Goal: Task Accomplishment & Management: Use online tool/utility

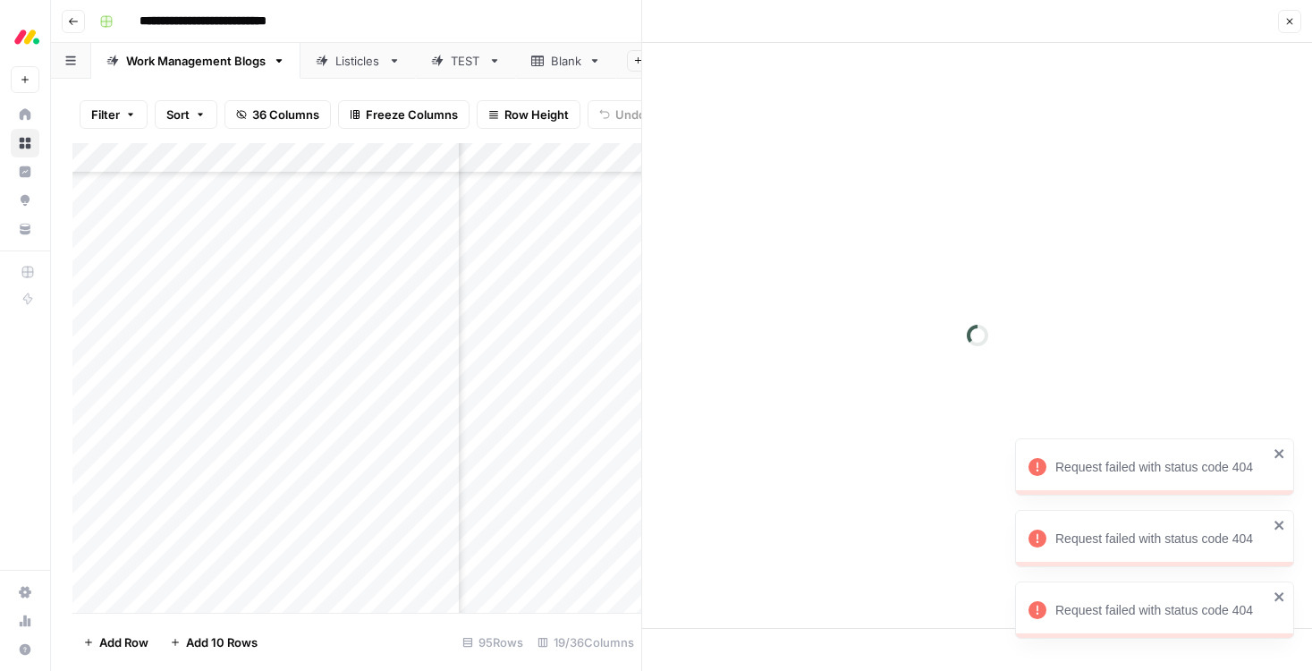
scroll to position [2379, 1926]
click at [1286, 17] on icon "button" at bounding box center [1289, 21] width 11 height 11
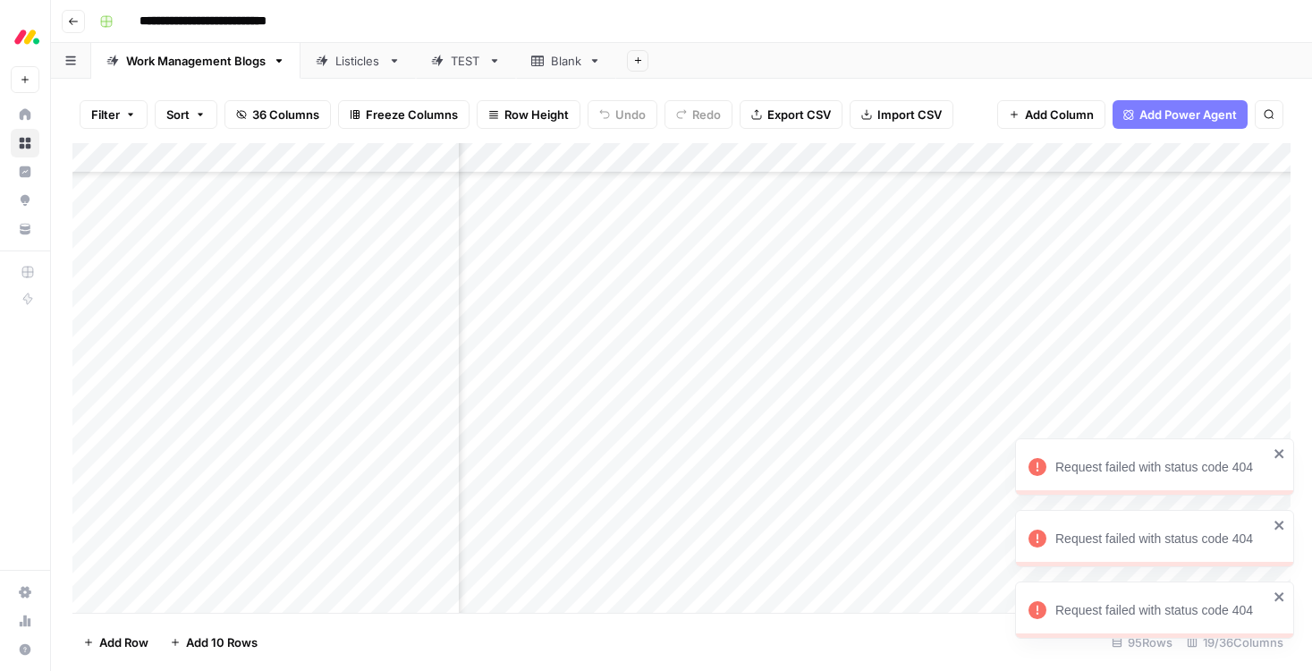
scroll to position [1872, 309]
click at [684, 231] on div "Add Column" at bounding box center [681, 378] width 1218 height 470
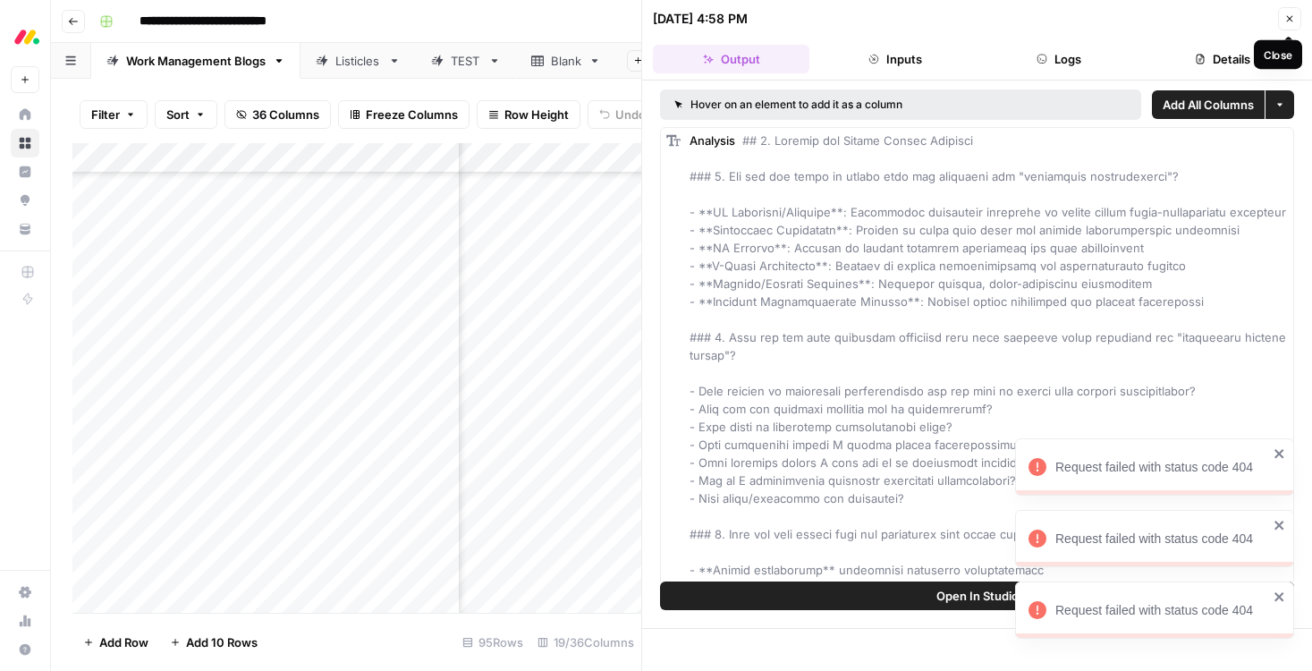
click at [1295, 18] on button "Close" at bounding box center [1289, 18] width 23 height 23
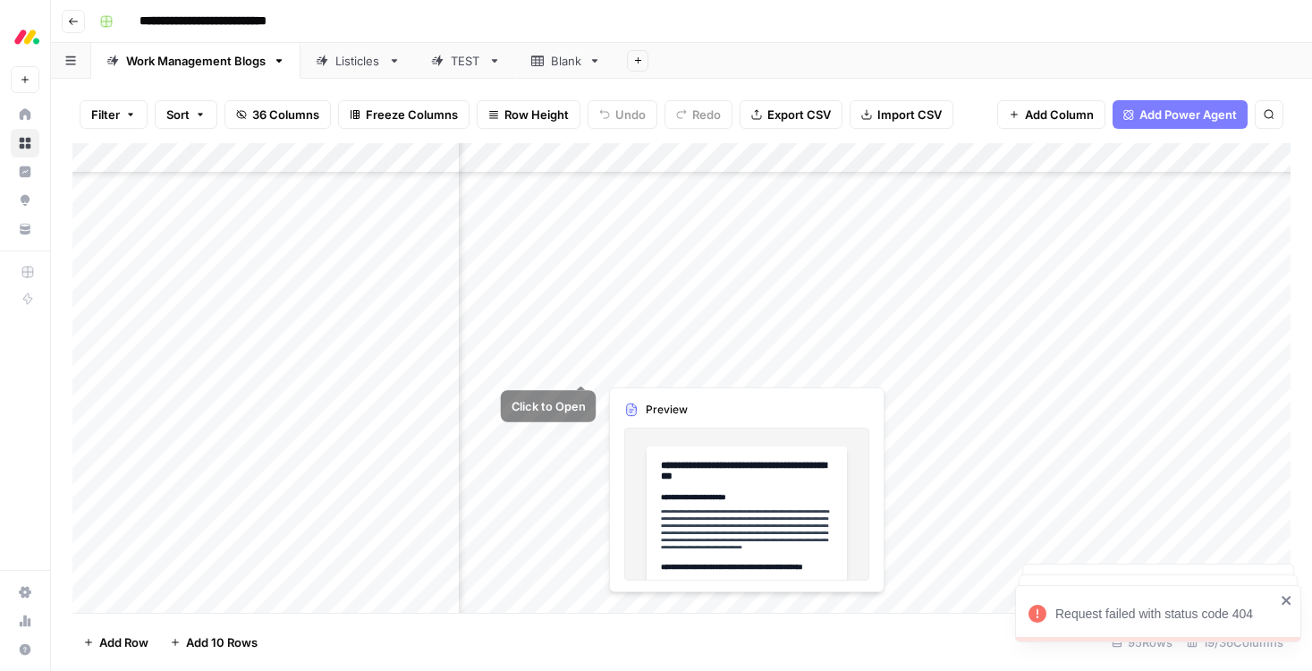
scroll to position [1646, 1025]
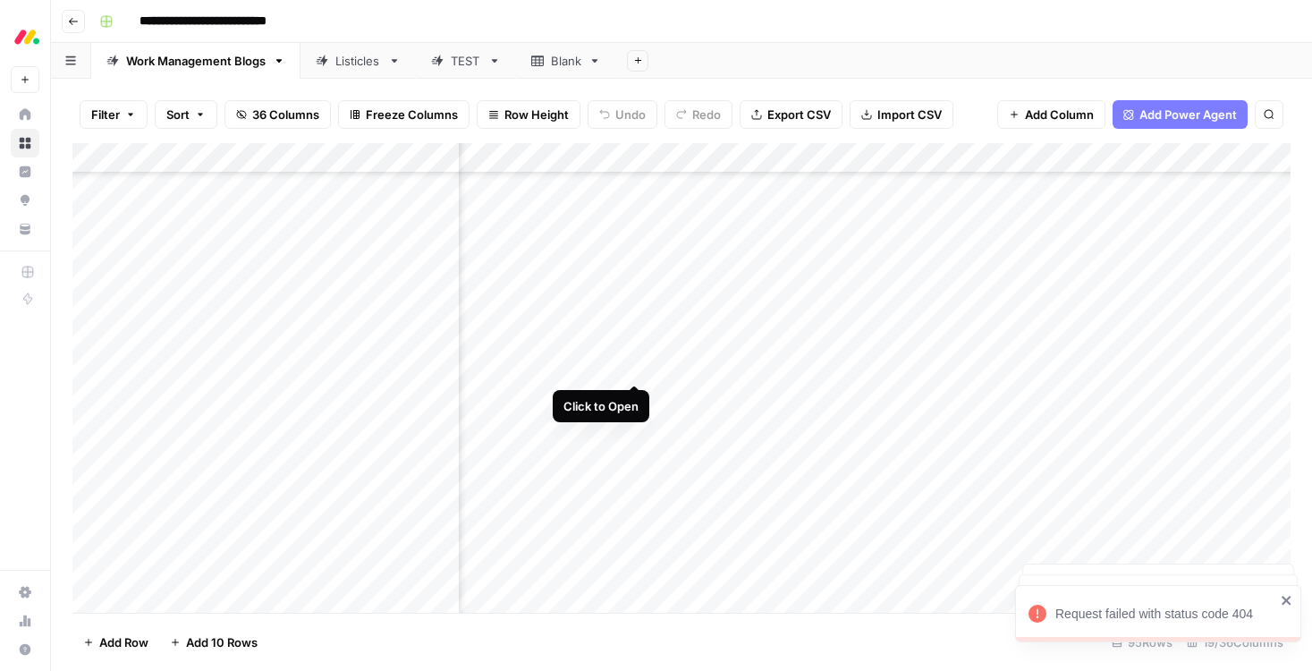
click at [633, 364] on div "Add Column" at bounding box center [681, 378] width 1218 height 470
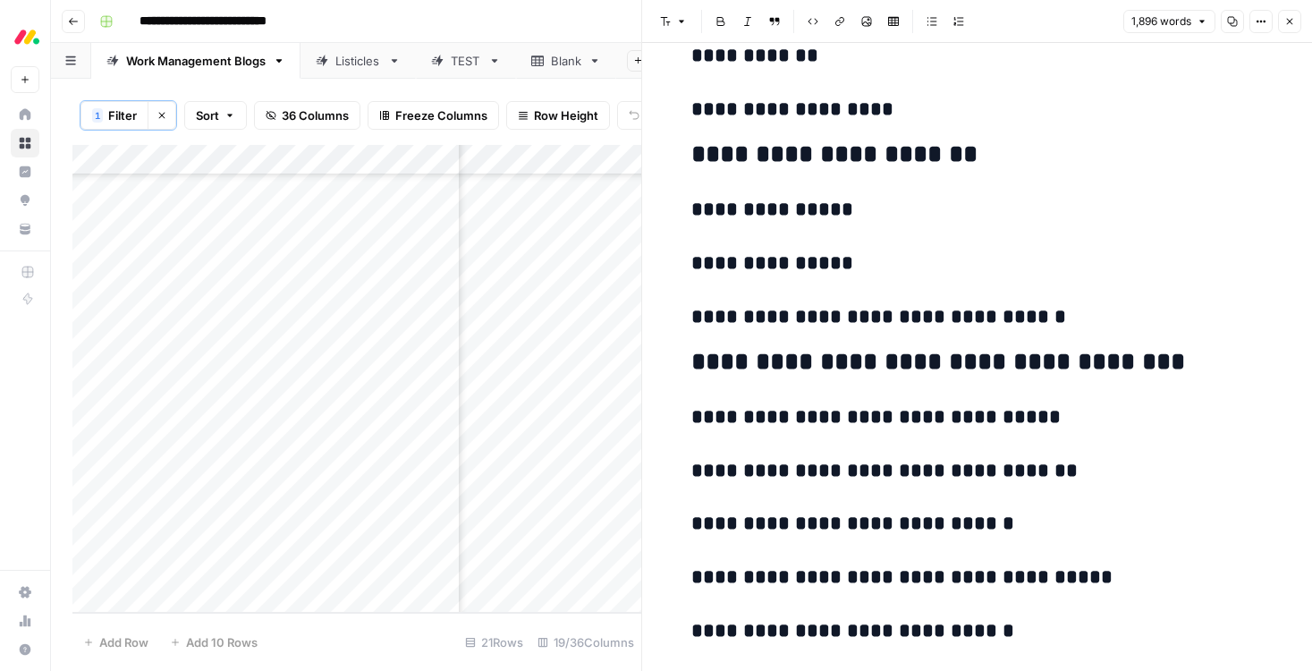
scroll to position [7571, 0]
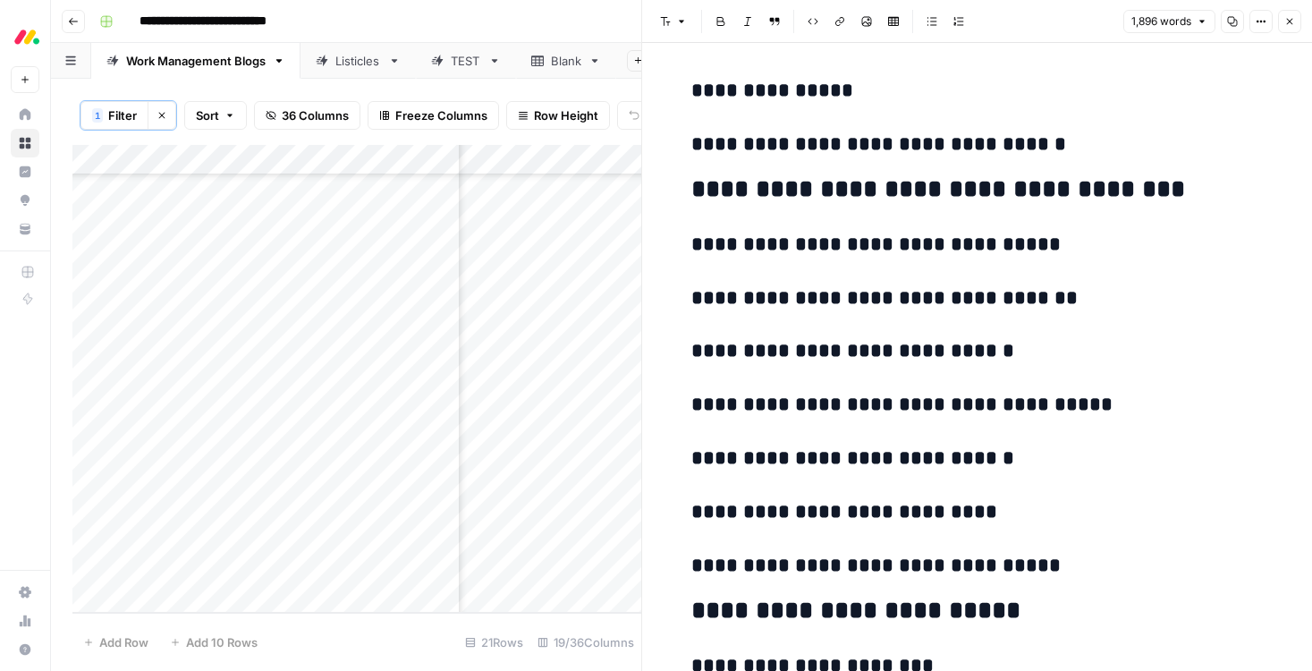
click at [1285, 26] on icon "button" at bounding box center [1289, 21] width 11 height 11
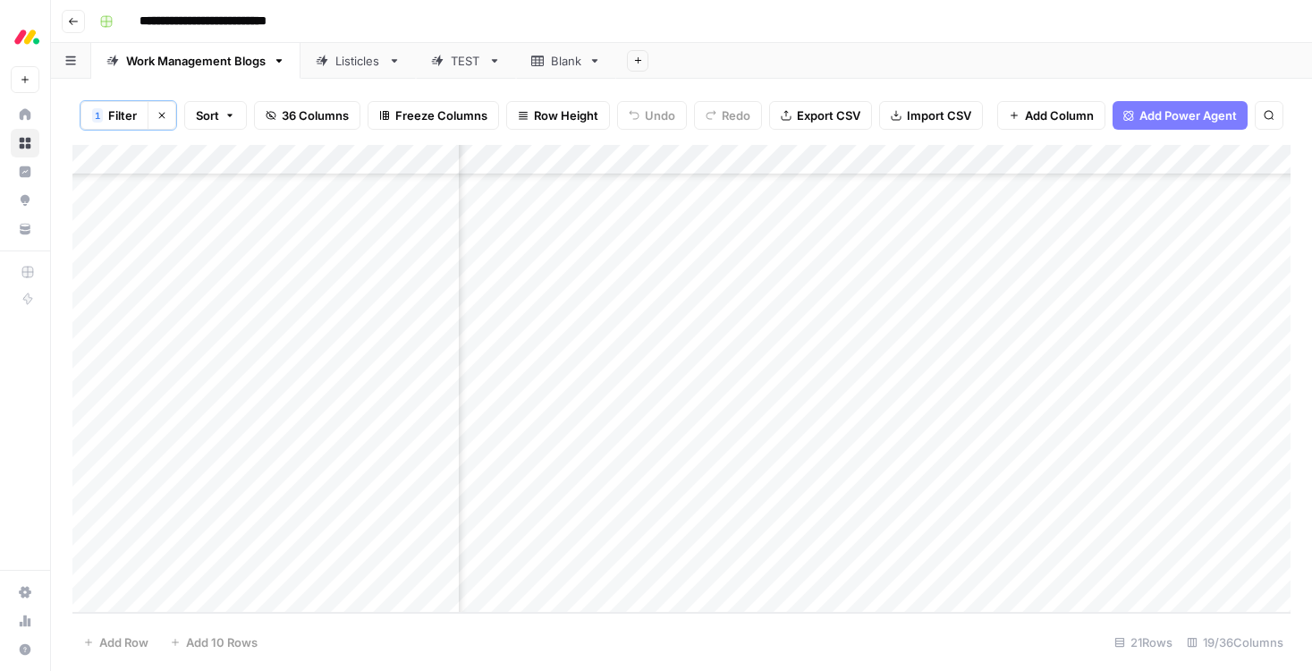
scroll to position [199, 684]
click at [1135, 446] on div "Add Column" at bounding box center [681, 379] width 1218 height 468
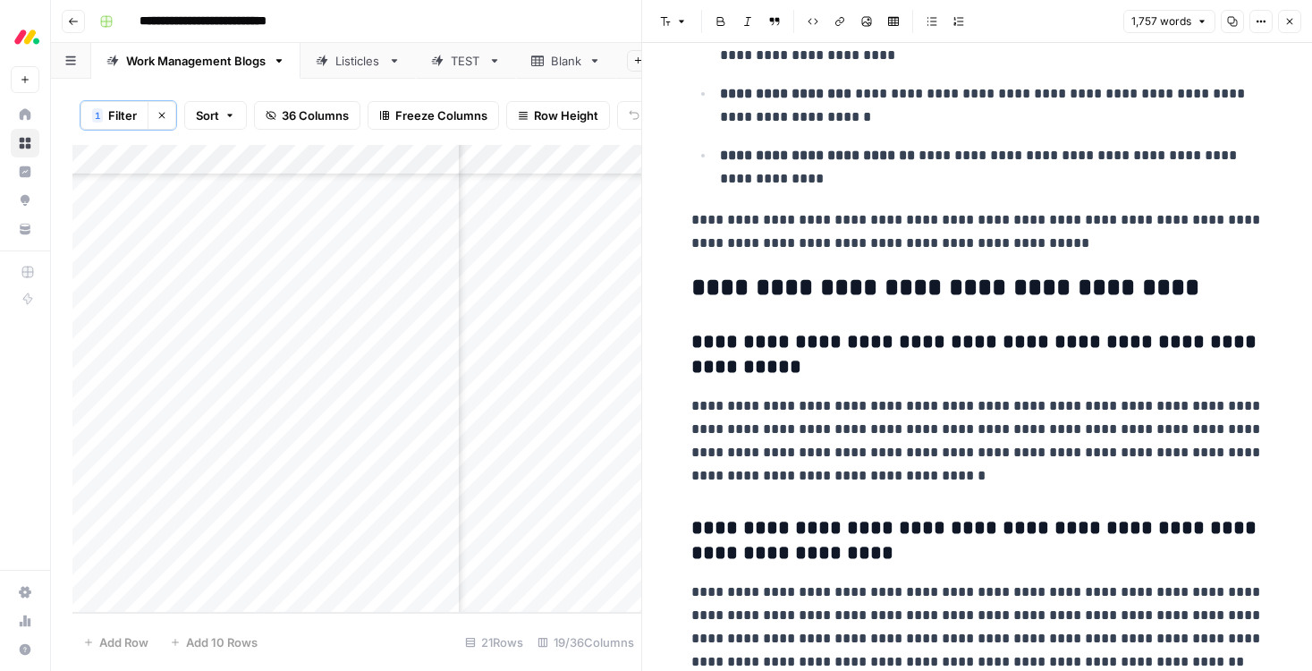
scroll to position [5703, 0]
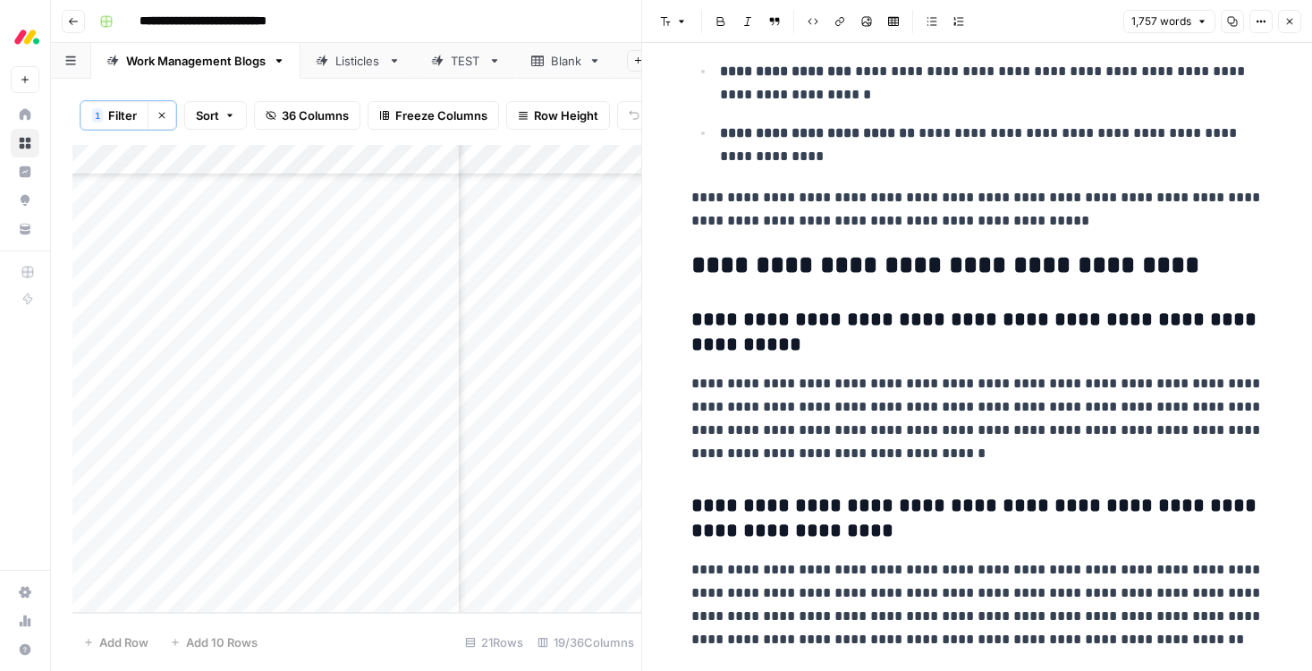
click at [1286, 18] on icon "button" at bounding box center [1289, 21] width 11 height 11
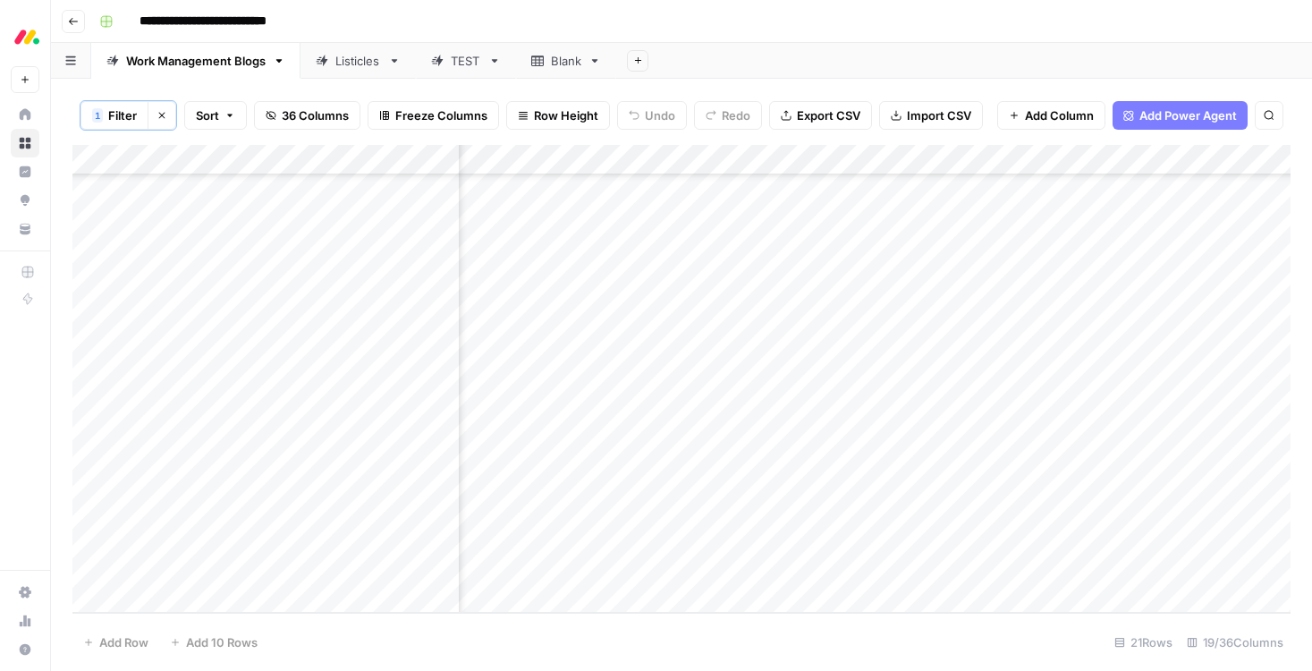
scroll to position [199, 1583]
click at [1142, 416] on div "Add Column" at bounding box center [681, 379] width 1218 height 468
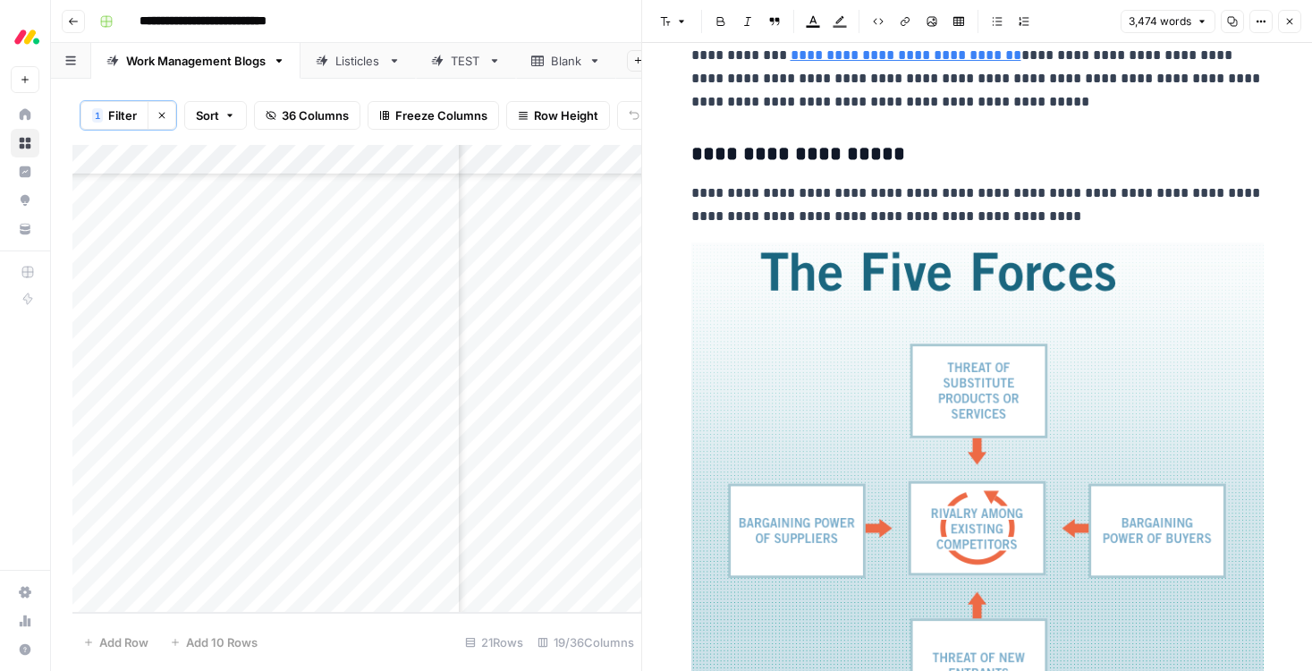
scroll to position [4031, 0]
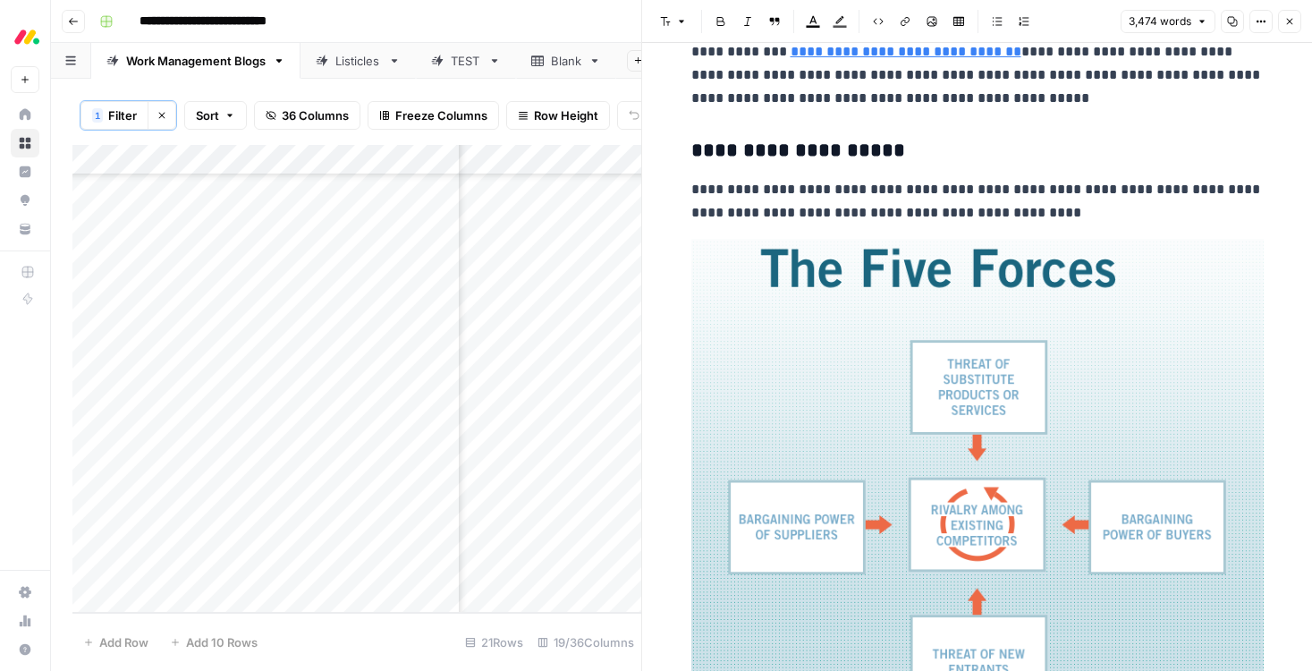
click at [1290, 23] on icon "button" at bounding box center [1289, 21] width 11 height 11
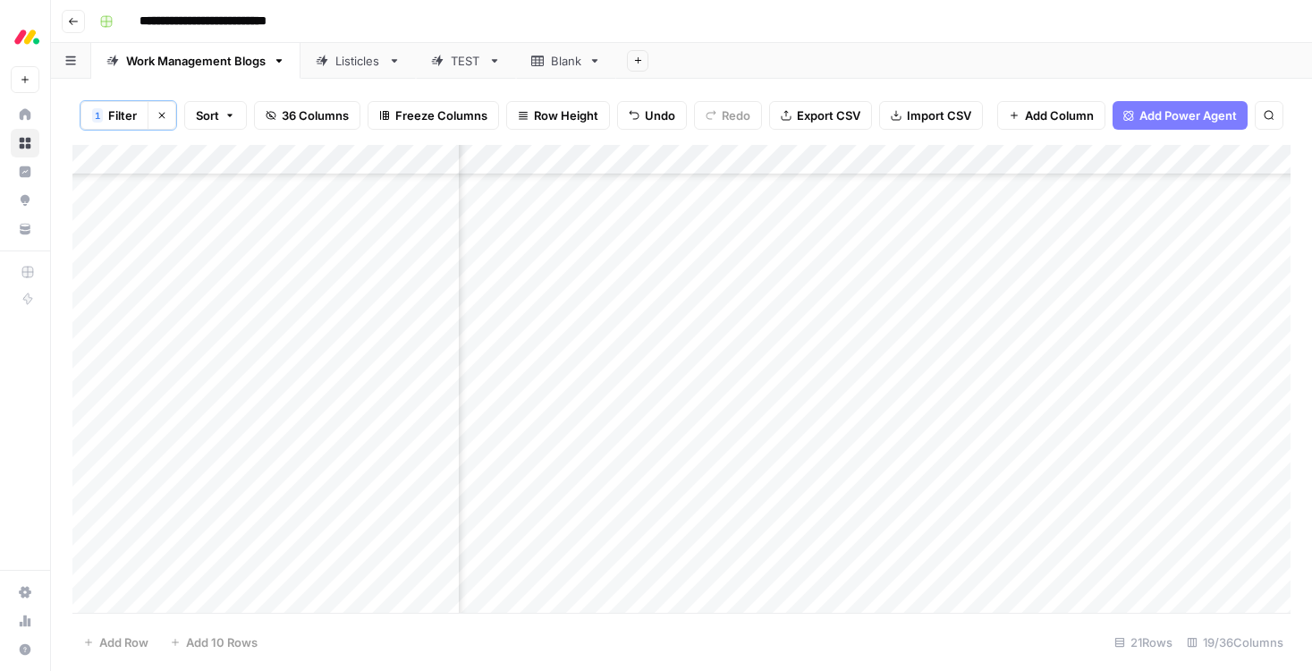
scroll to position [148, 1838]
